Goal: Information Seeking & Learning: Understand process/instructions

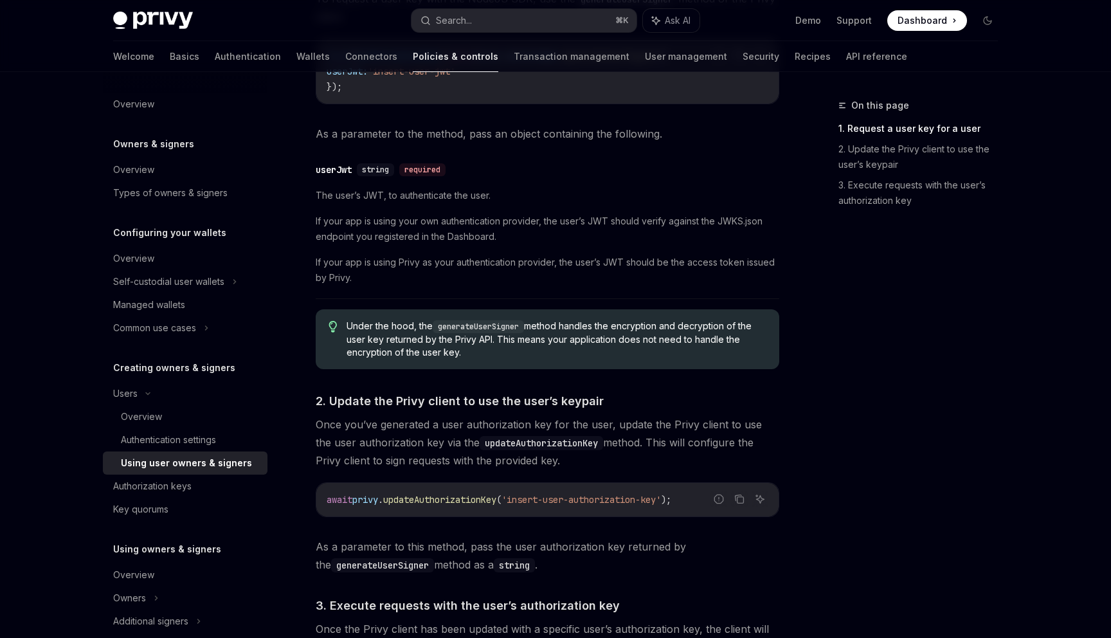
scroll to position [637, 0]
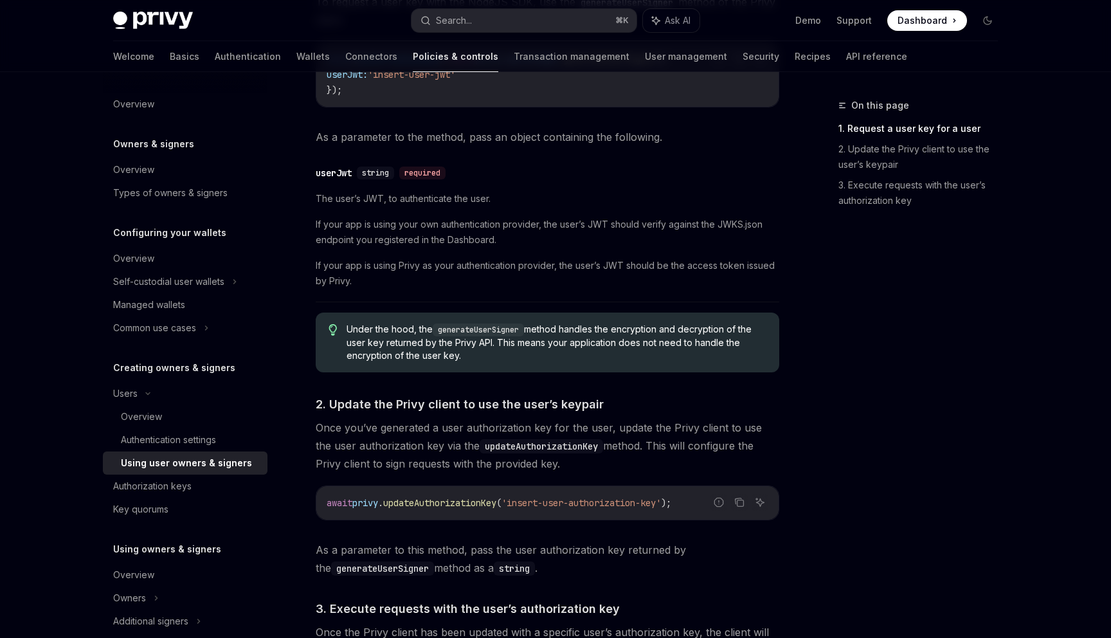
click at [147, 19] on img at bounding box center [153, 21] width 80 height 18
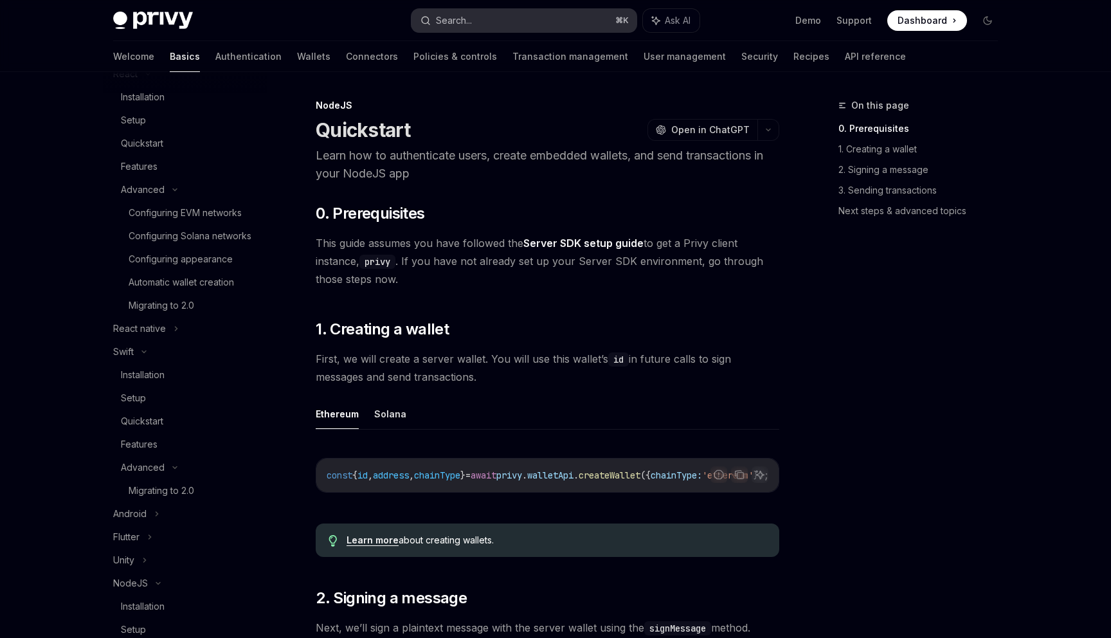
click at [484, 21] on button "Search... ⌘ K" at bounding box center [523, 20] width 225 height 23
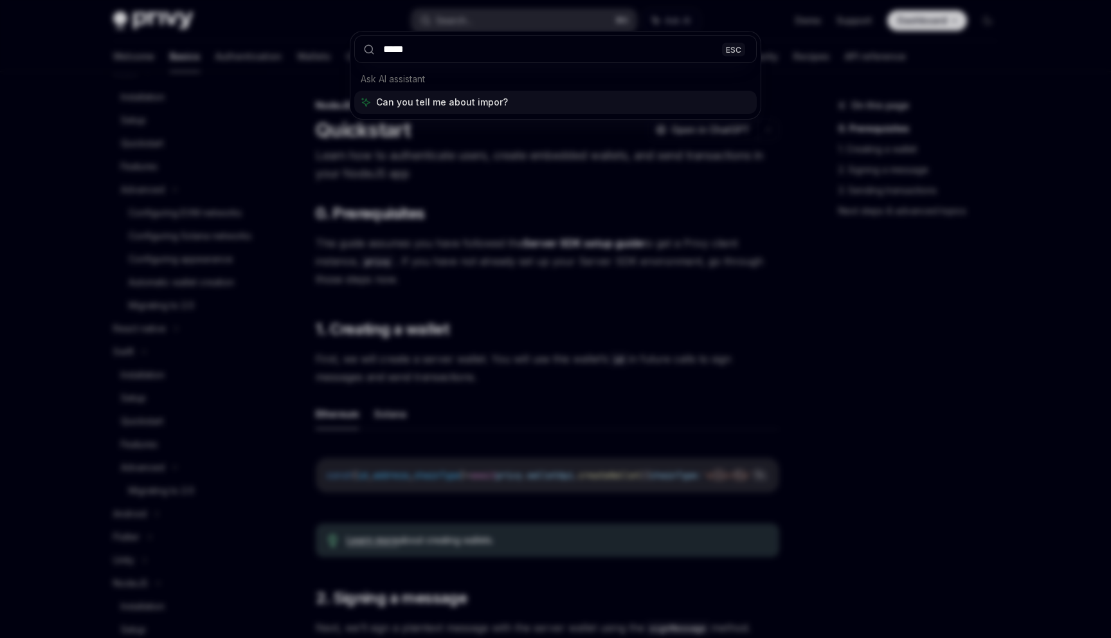
type input "******"
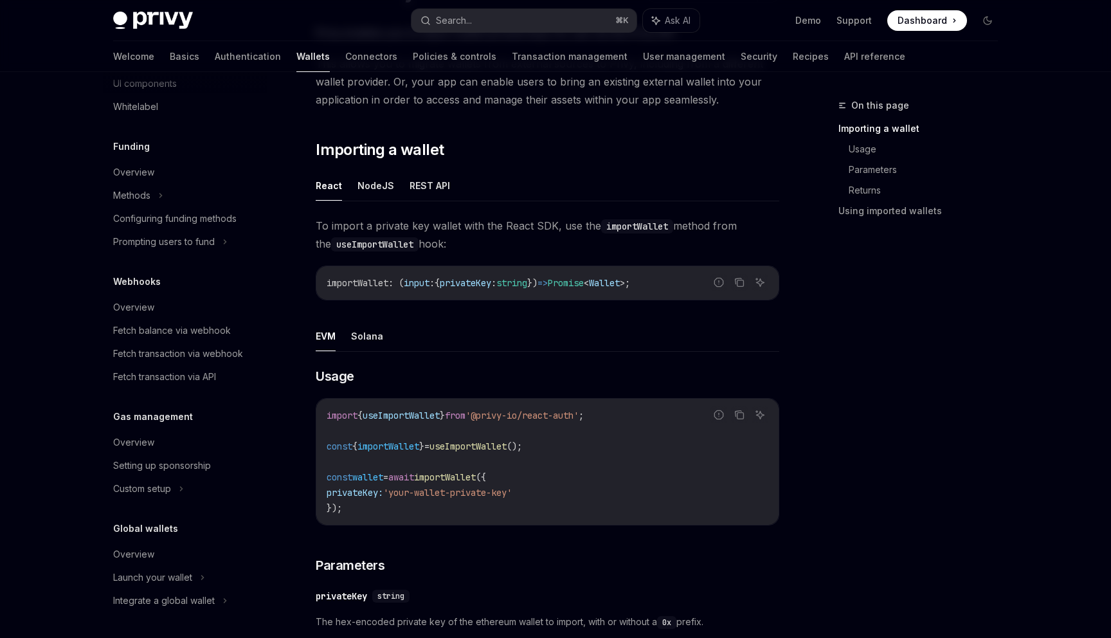
scroll to position [137, 0]
click at [374, 336] on button "Solana" at bounding box center [367, 337] width 32 height 30
type textarea "*"
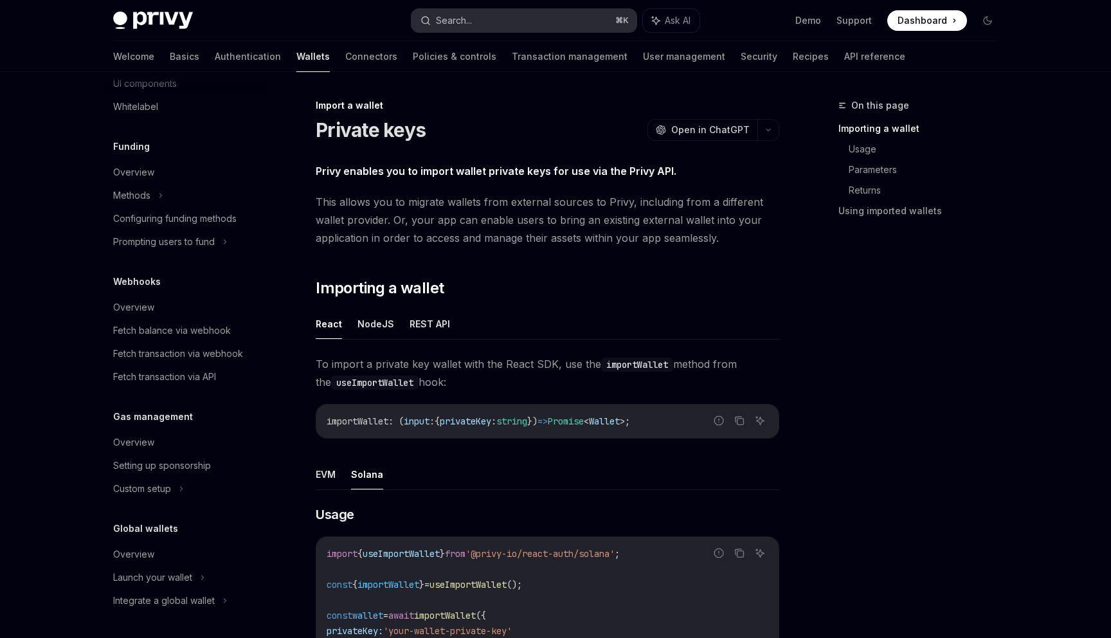
click at [464, 28] on button "Search... ⌘ K" at bounding box center [523, 20] width 225 height 23
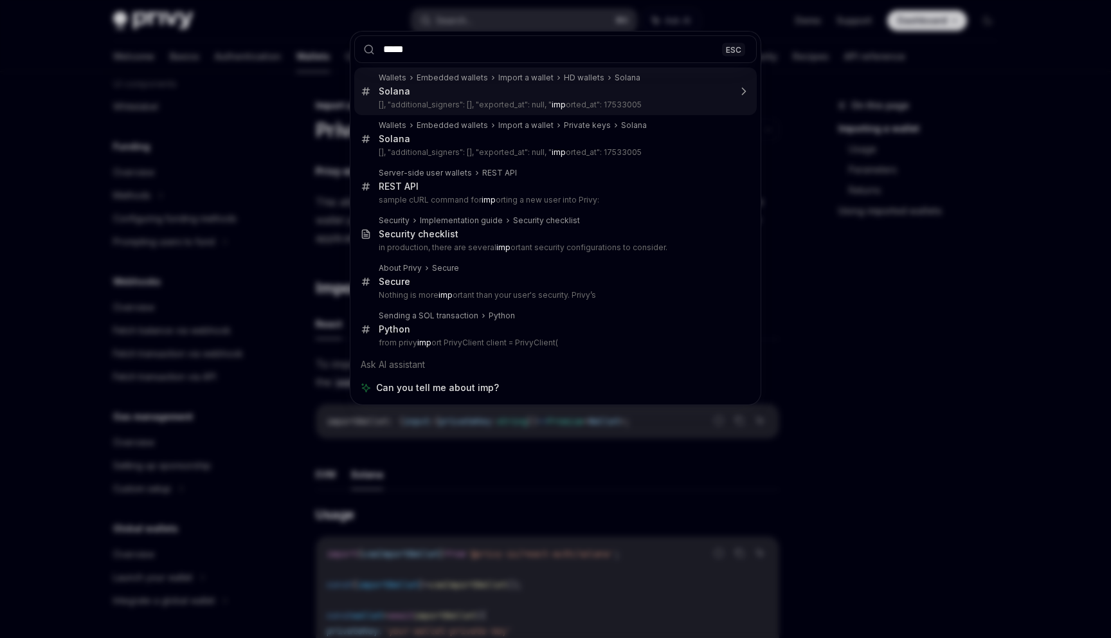
type input "******"
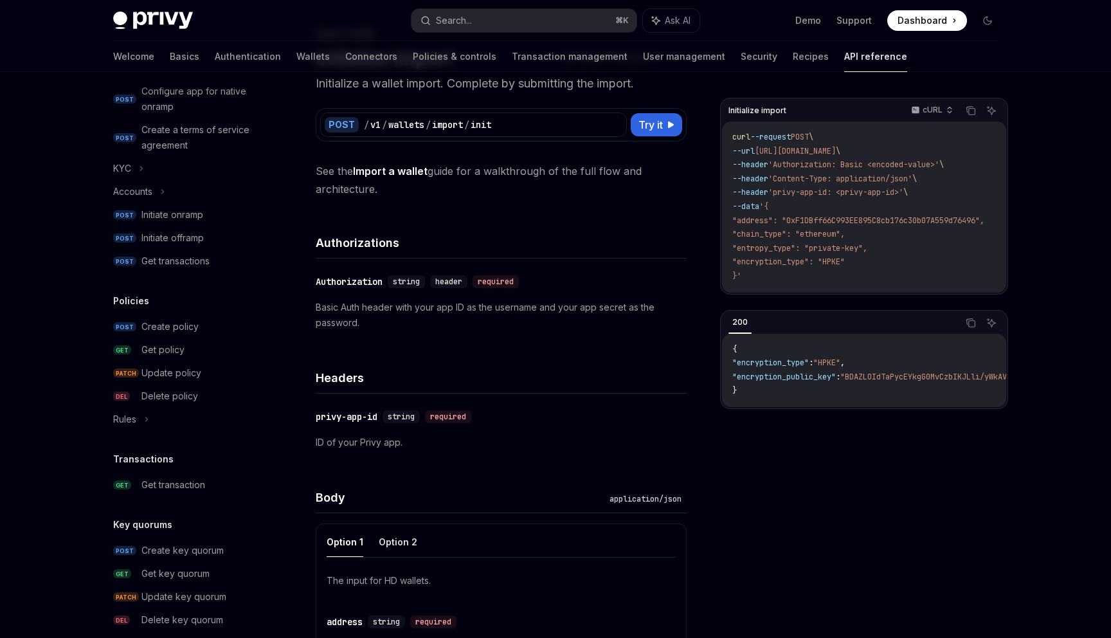
scroll to position [68, 0]
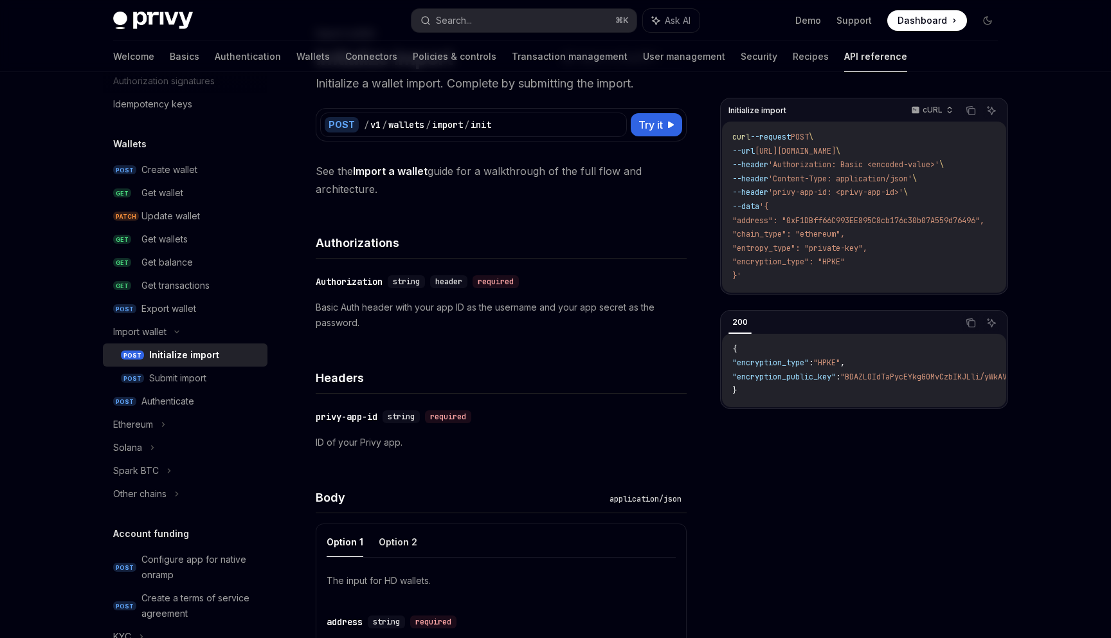
click at [392, 169] on link "Import a wallet" at bounding box center [390, 172] width 75 height 14
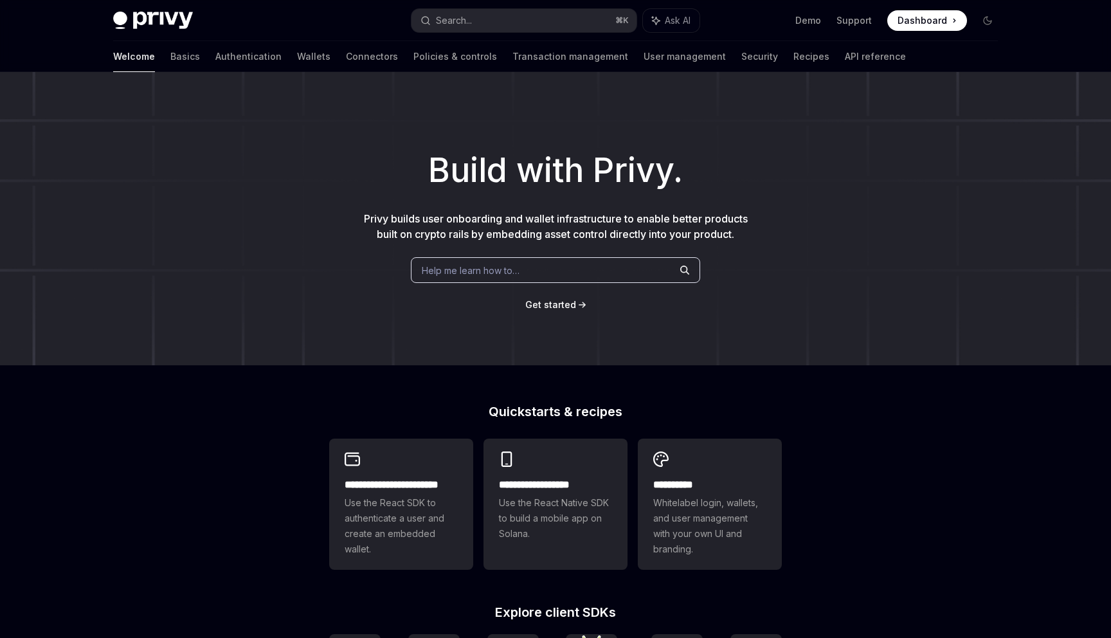
type textarea "*"
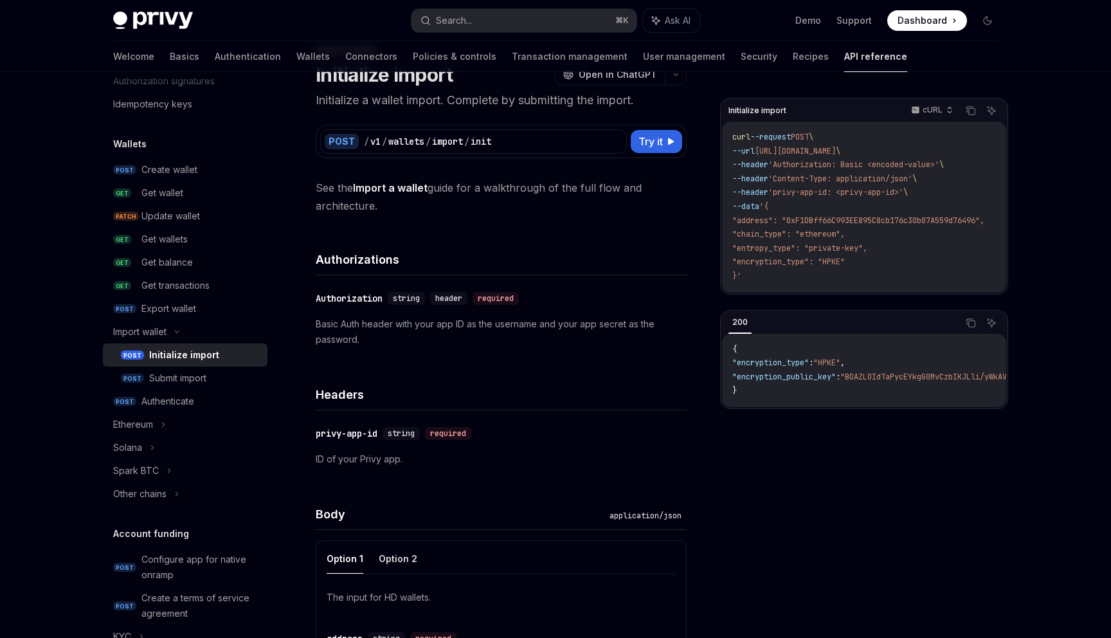
scroll to position [52, 0]
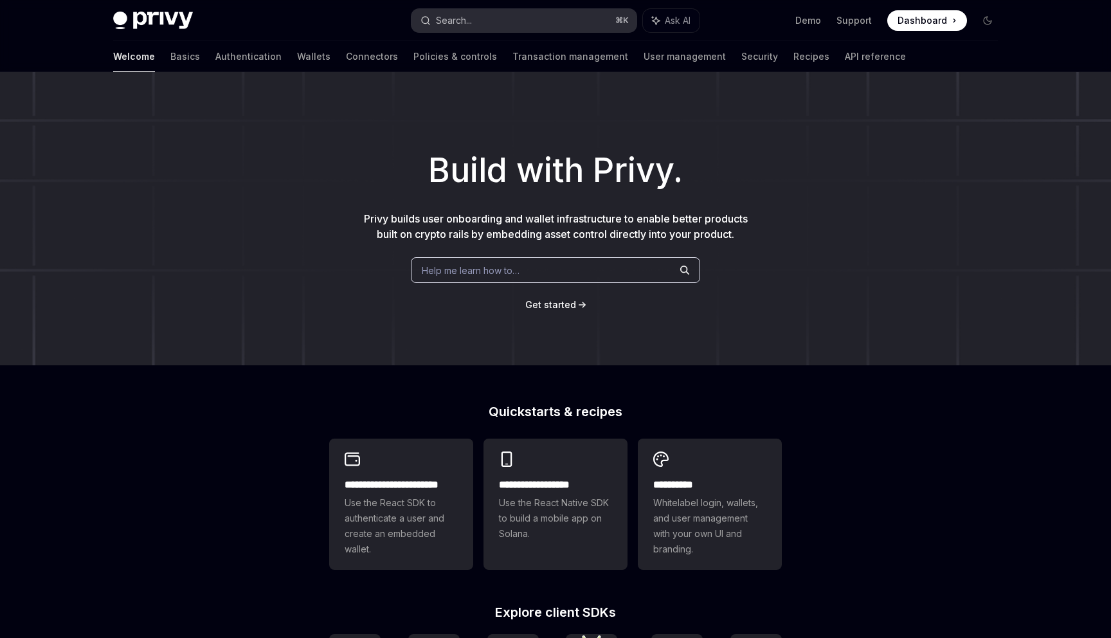
click at [488, 19] on button "Search... ⌘ K" at bounding box center [523, 20] width 225 height 23
type textarea "*"
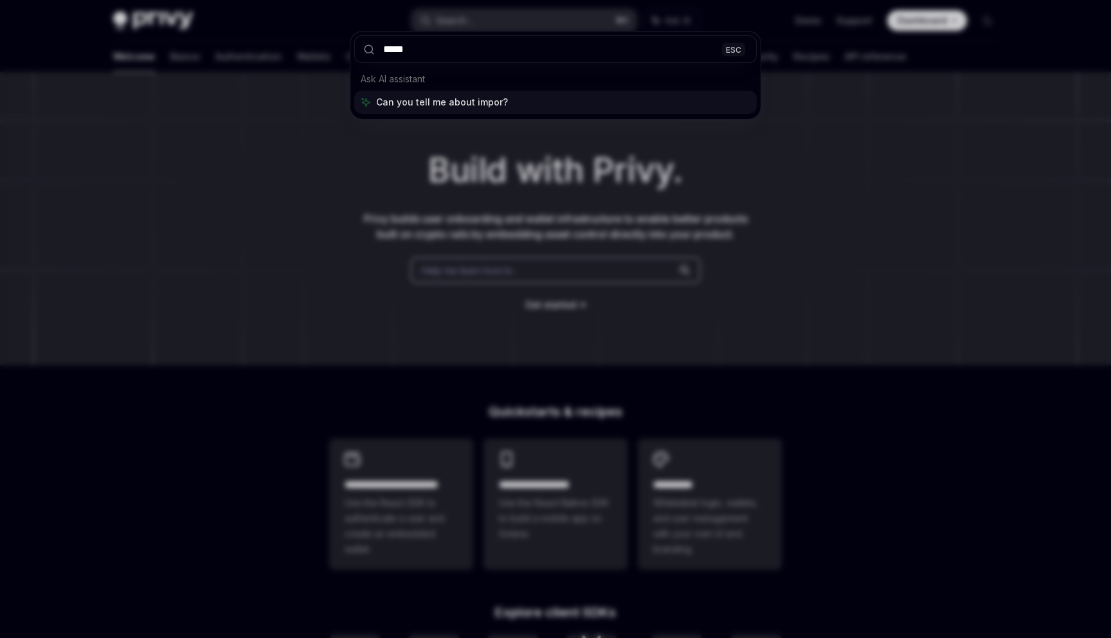
type input "******"
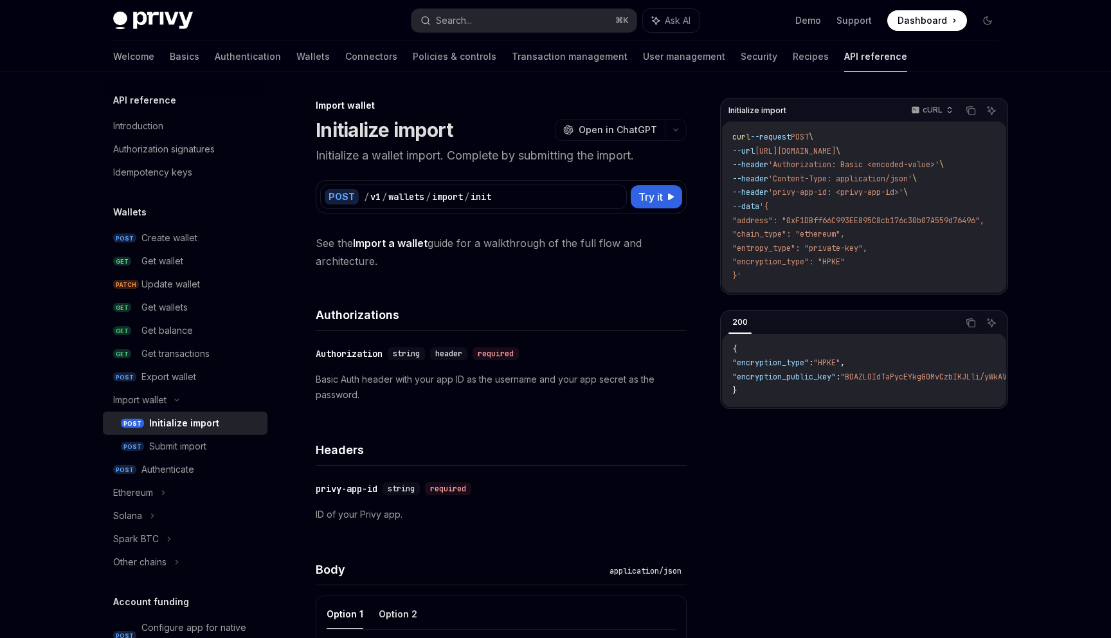
scroll to position [72, 0]
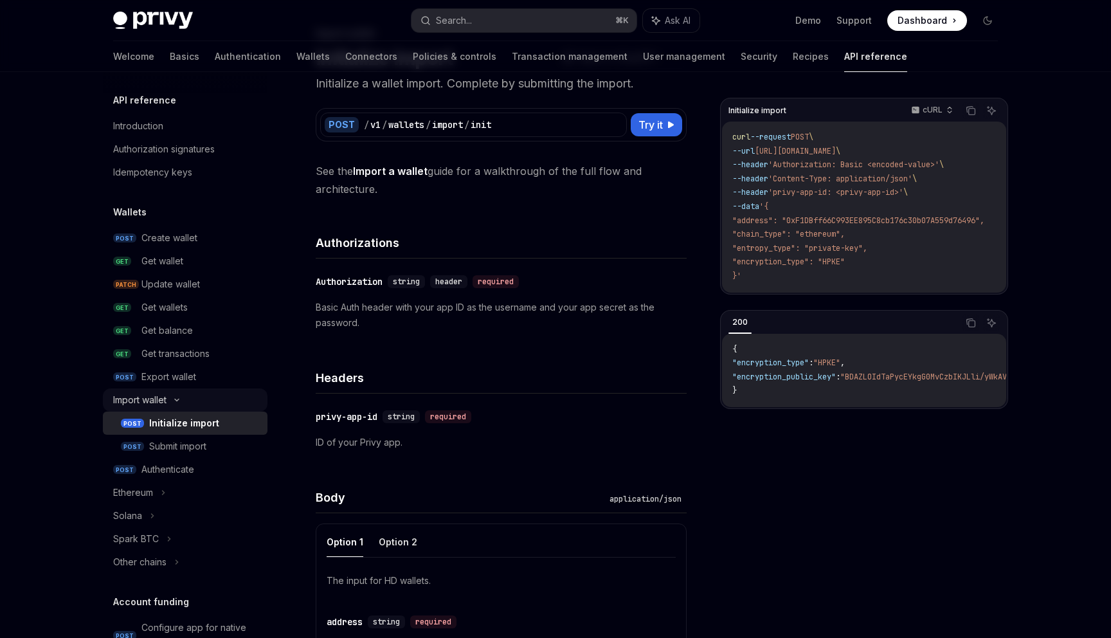
click at [181, 402] on div "Import wallet" at bounding box center [185, 399] width 165 height 23
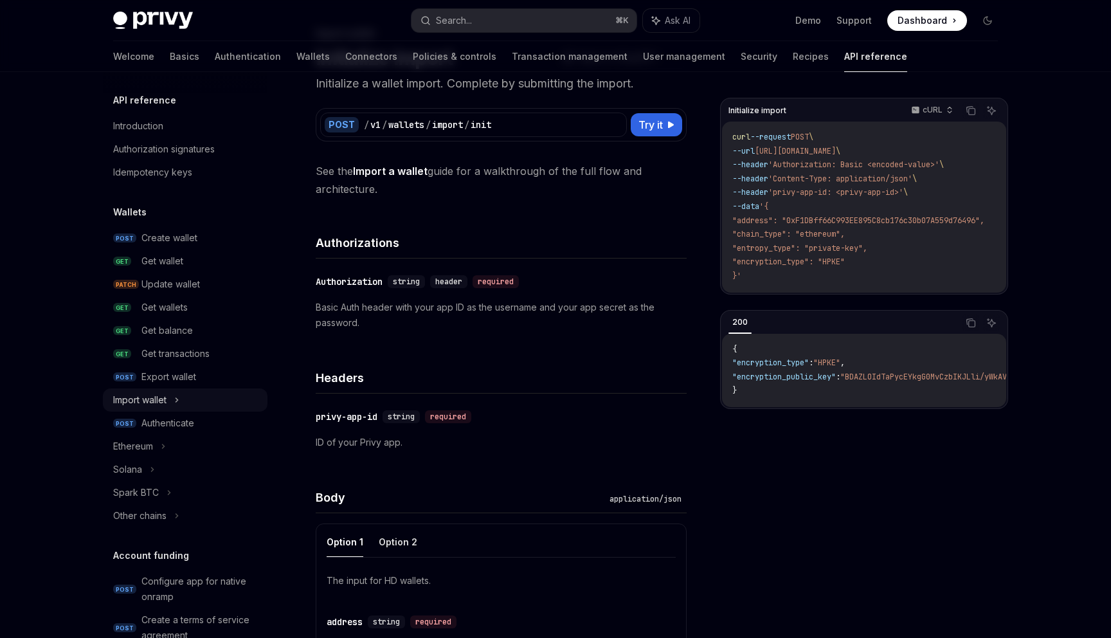
click at [153, 404] on div "Import wallet" at bounding box center [139, 399] width 53 height 15
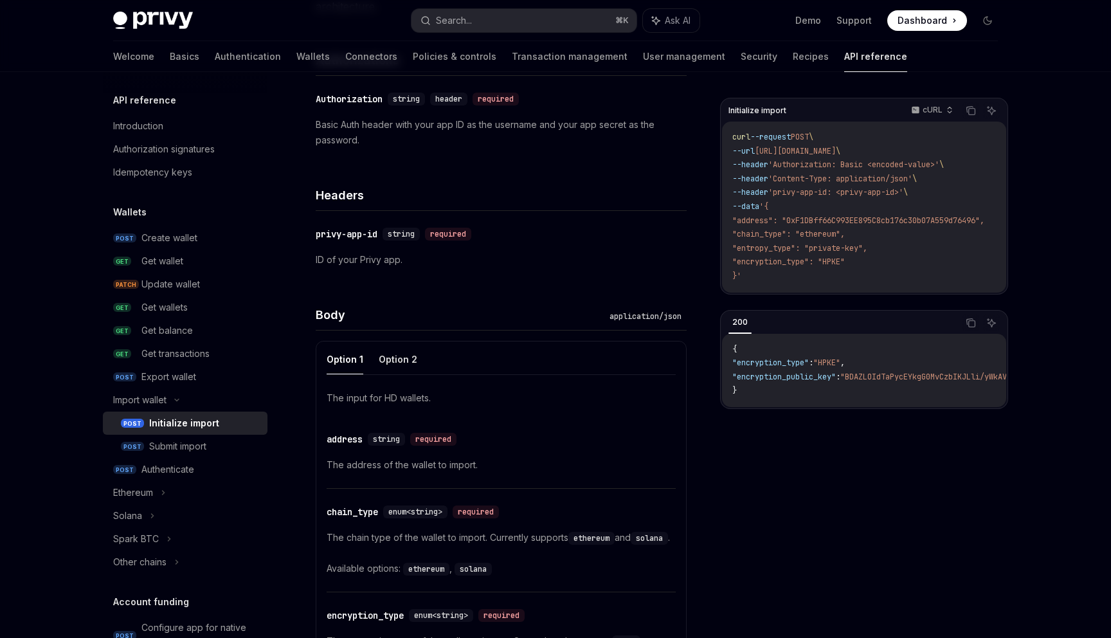
scroll to position [260, 0]
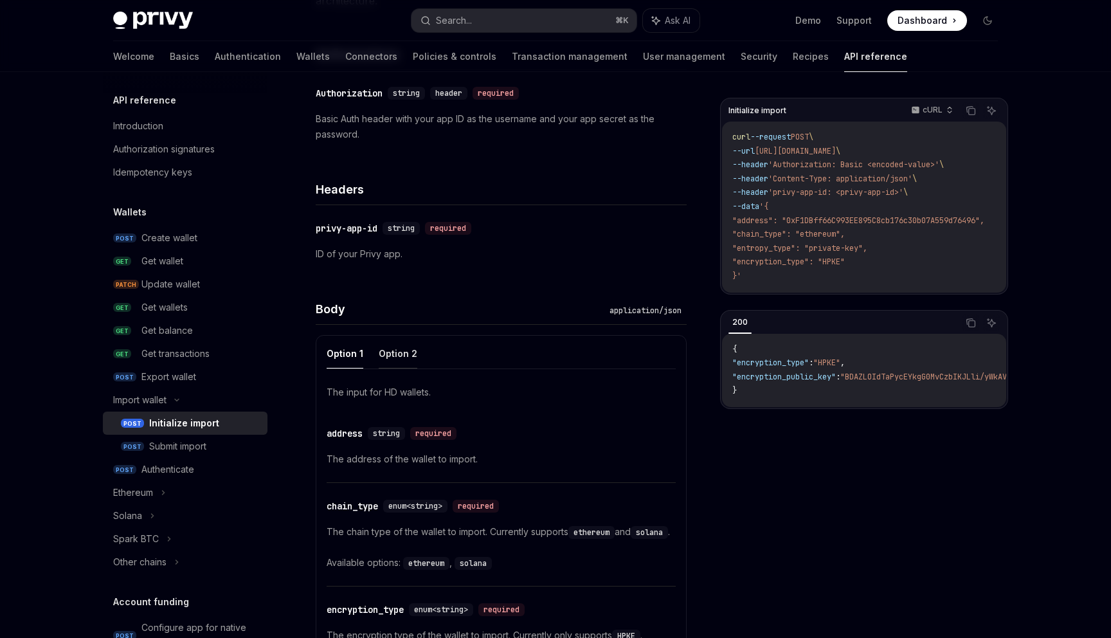
click at [379, 353] on button "Option 2" at bounding box center [398, 353] width 39 height 30
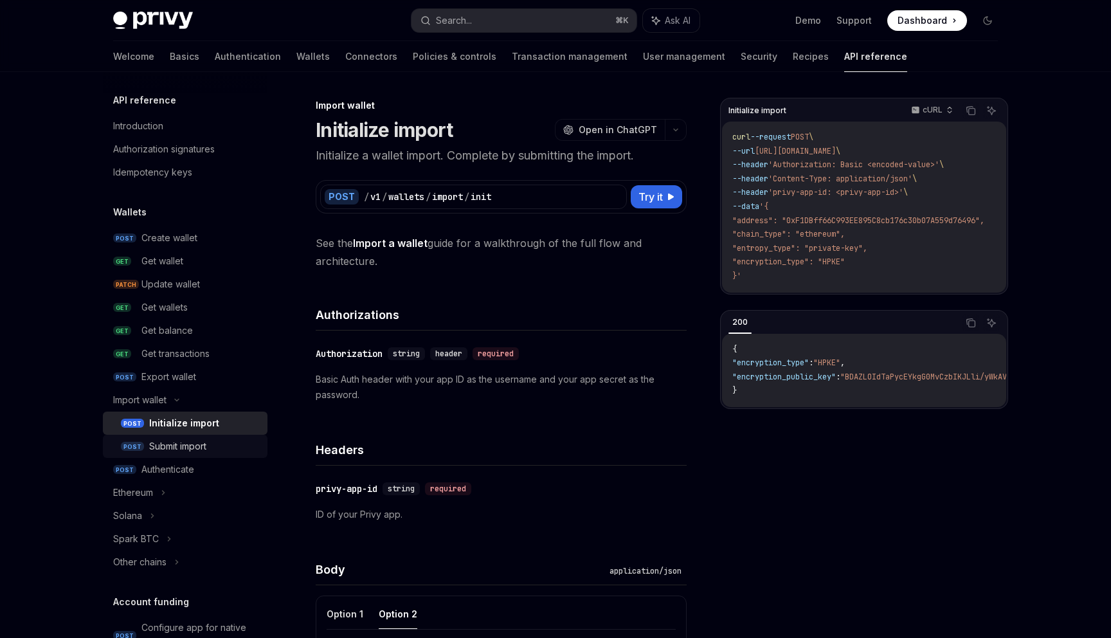
click at [195, 446] on div "Submit import" at bounding box center [177, 446] width 57 height 15
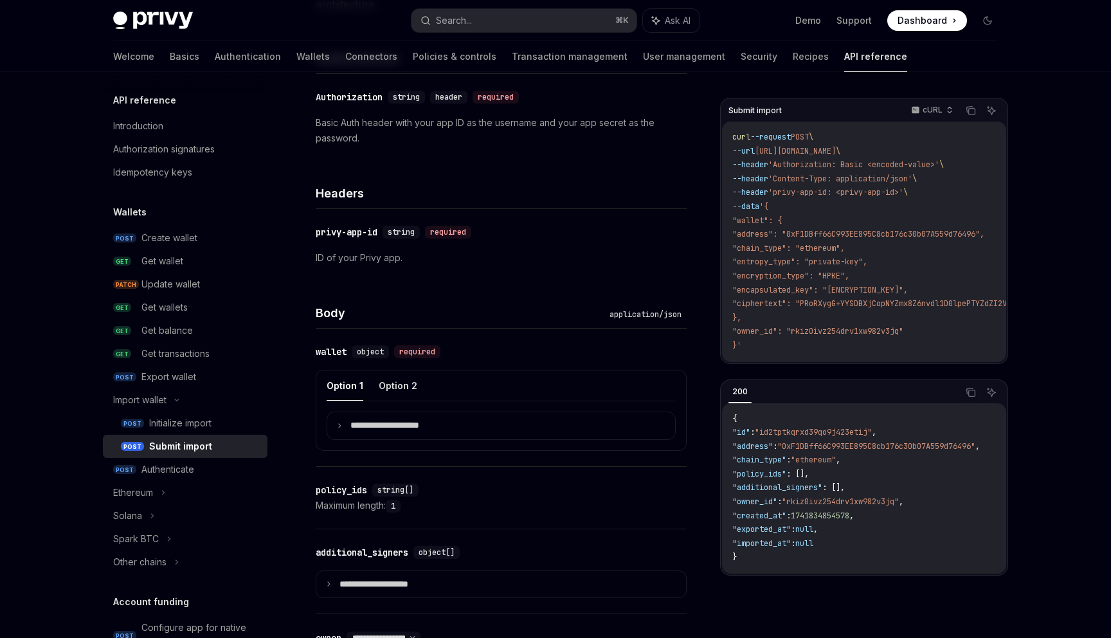
scroll to position [276, 0]
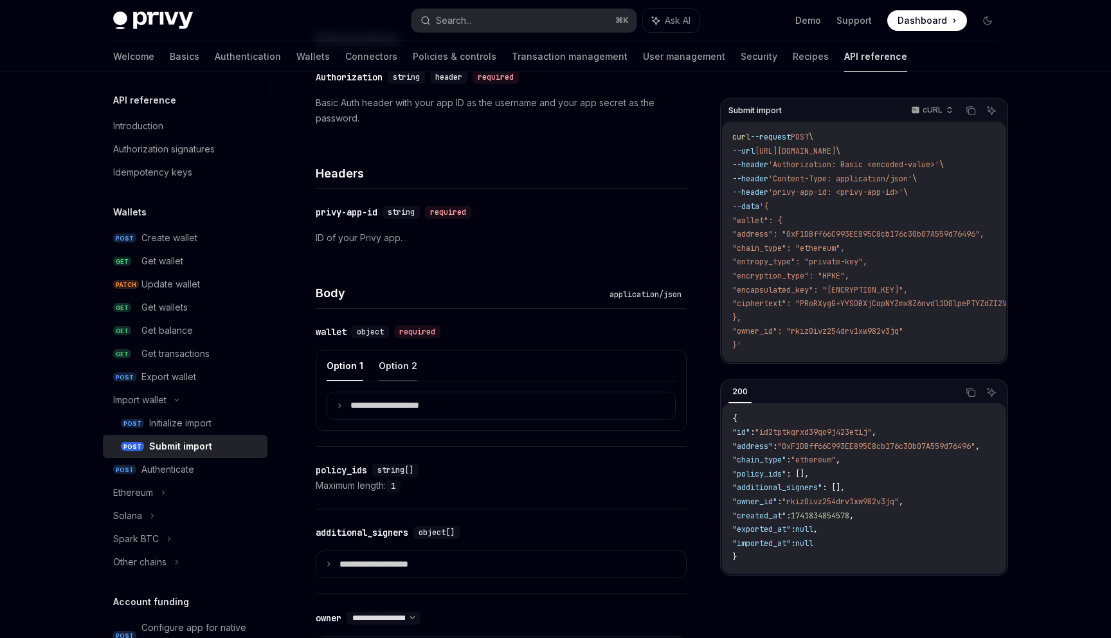
click at [389, 363] on button "Option 2" at bounding box center [398, 365] width 39 height 30
click at [339, 363] on button "Option 1" at bounding box center [345, 365] width 37 height 30
click at [334, 401] on summary "**********" at bounding box center [501, 405] width 348 height 27
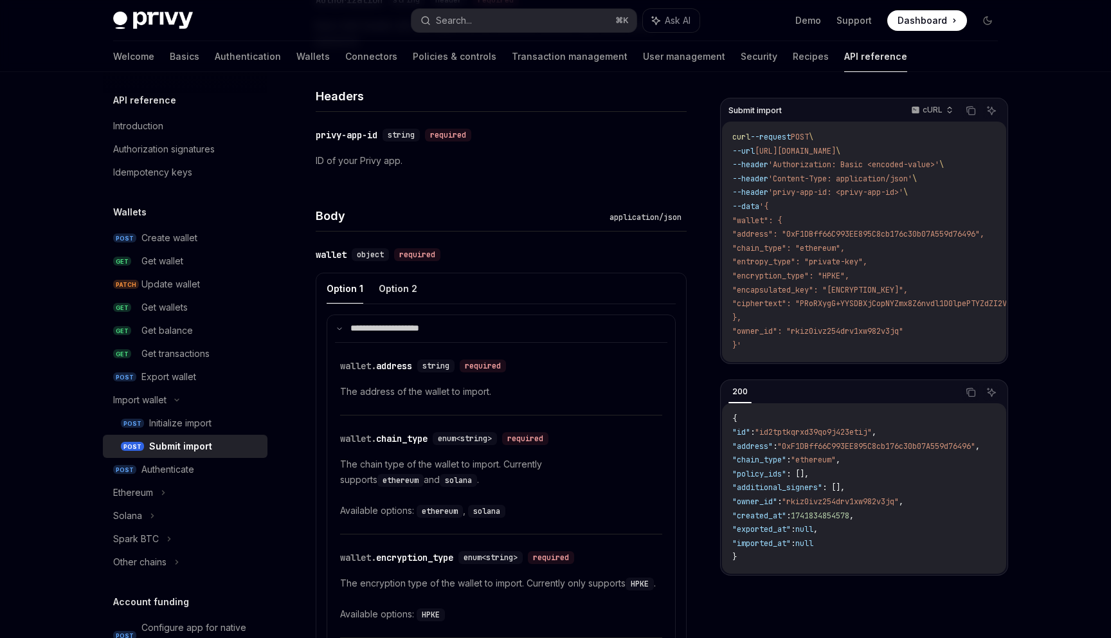
scroll to position [377, 0]
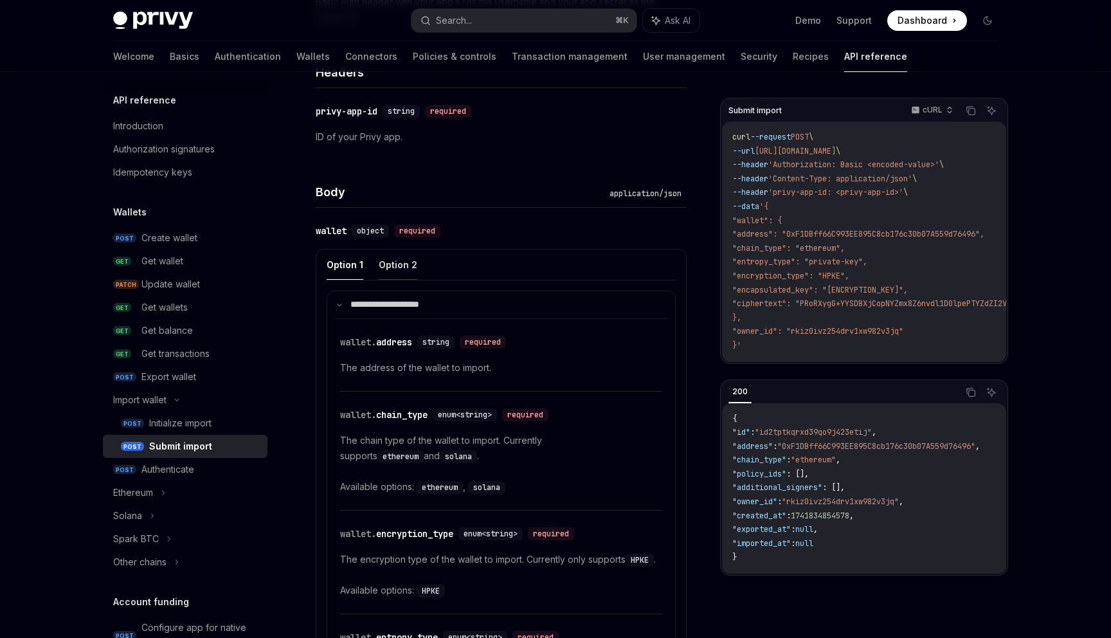
click at [398, 261] on button "Option 2" at bounding box center [398, 264] width 39 height 30
click at [345, 264] on button "Option 1" at bounding box center [345, 264] width 37 height 30
type textarea "*"
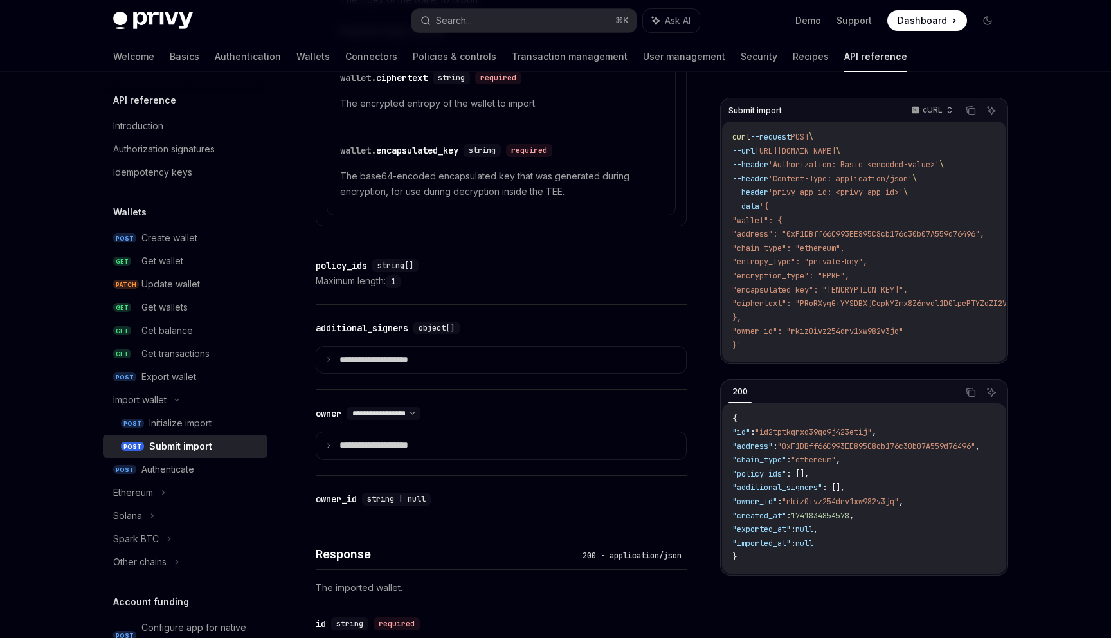
scroll to position [1146, 0]
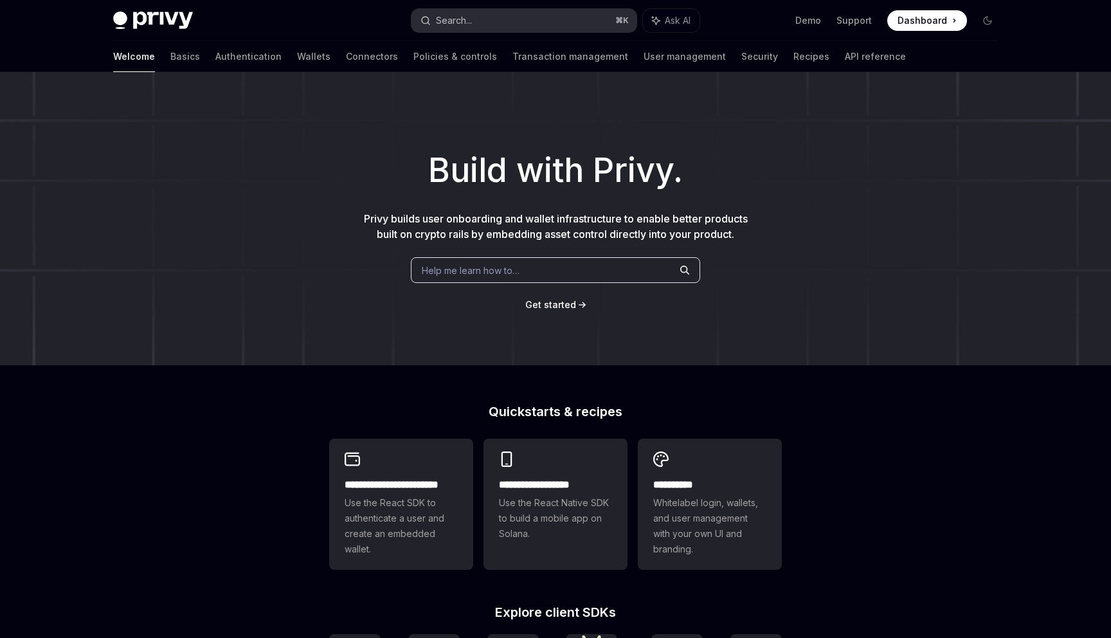
click at [485, 19] on button "Search... ⌘ K" at bounding box center [523, 20] width 225 height 23
type textarea "*"
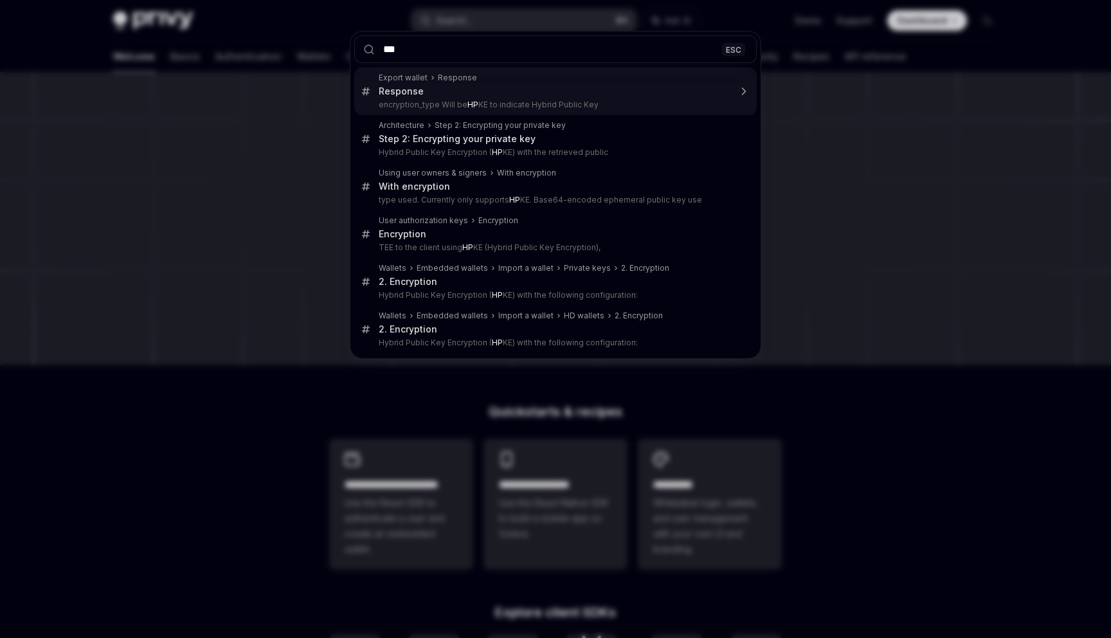
type input "****"
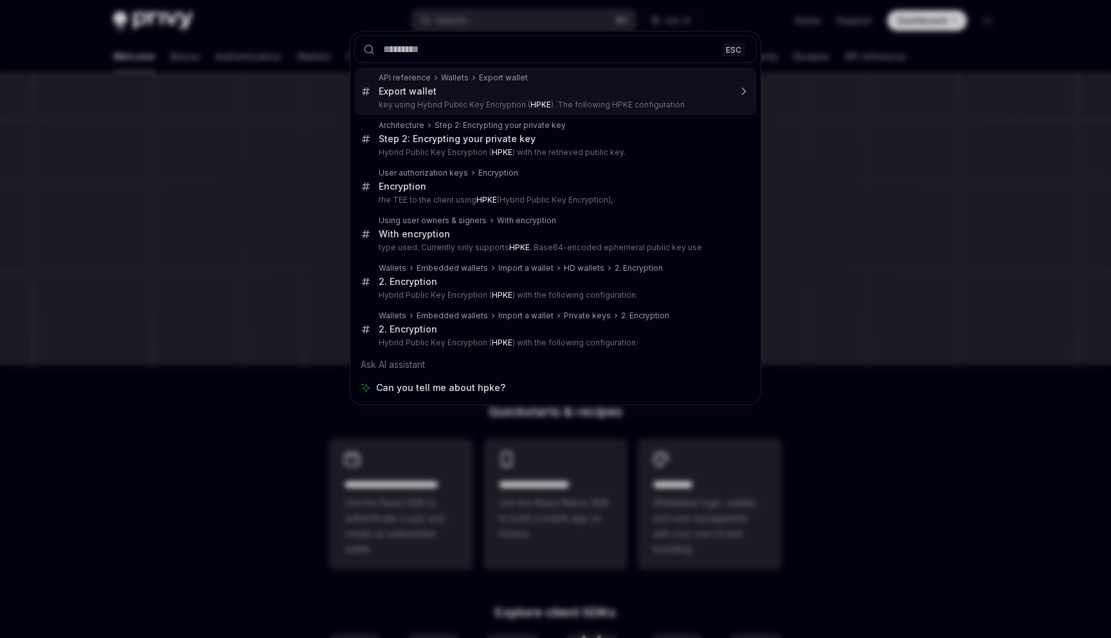
type textarea "*"
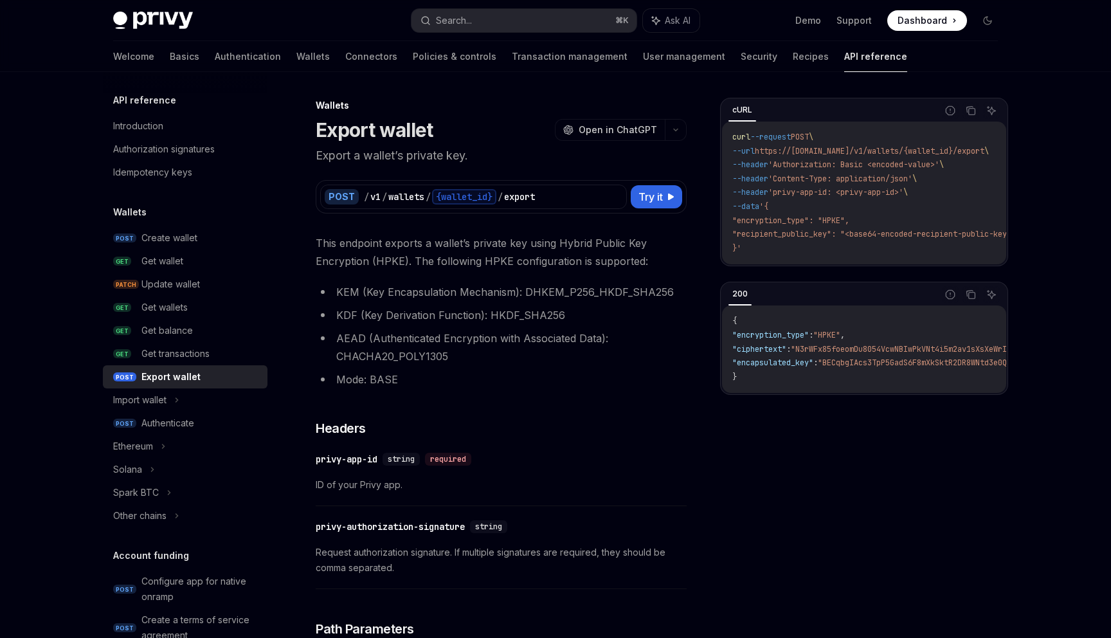
click at [408, 157] on p "Export a wallet’s private key." at bounding box center [501, 156] width 371 height 18
click at [476, 26] on button "Search... ⌘ K" at bounding box center [523, 20] width 225 height 23
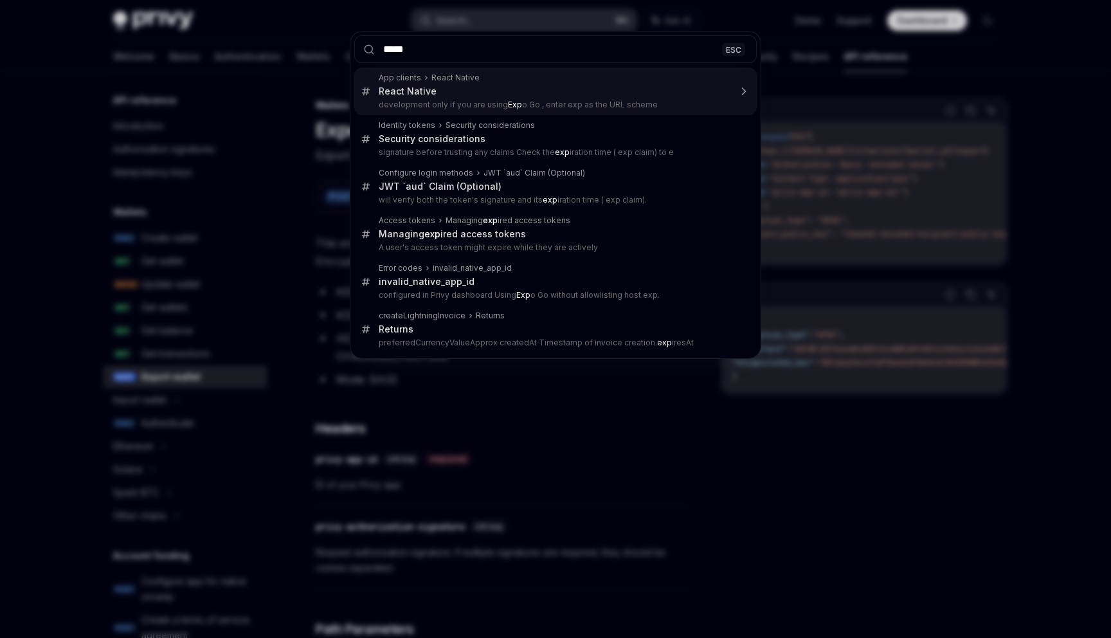
type input "******"
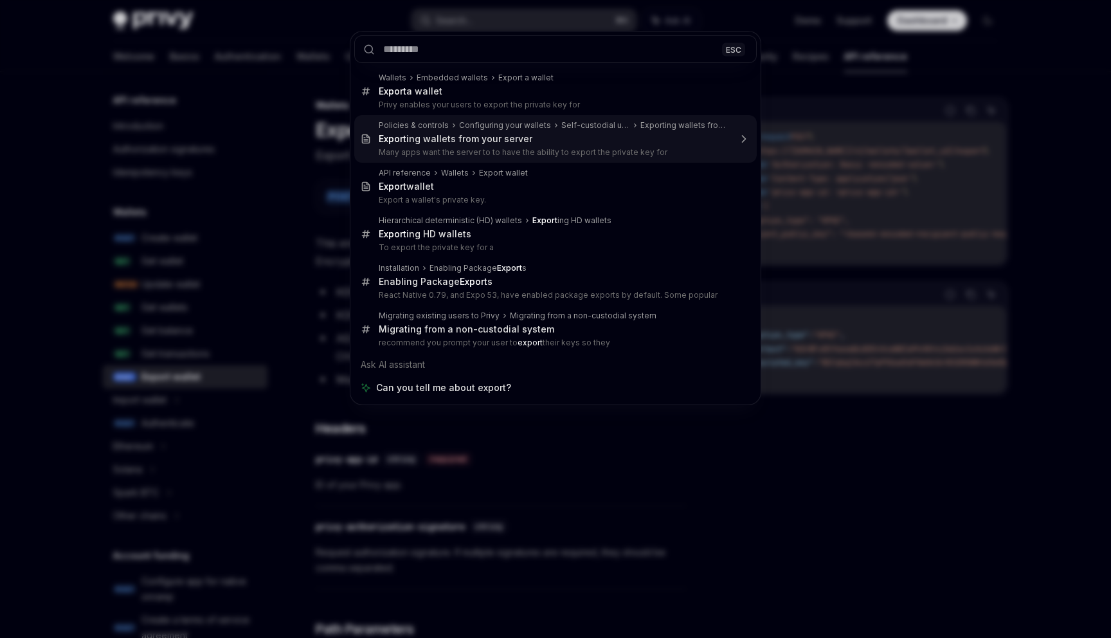
type textarea "*"
